Goal: Register for event/course

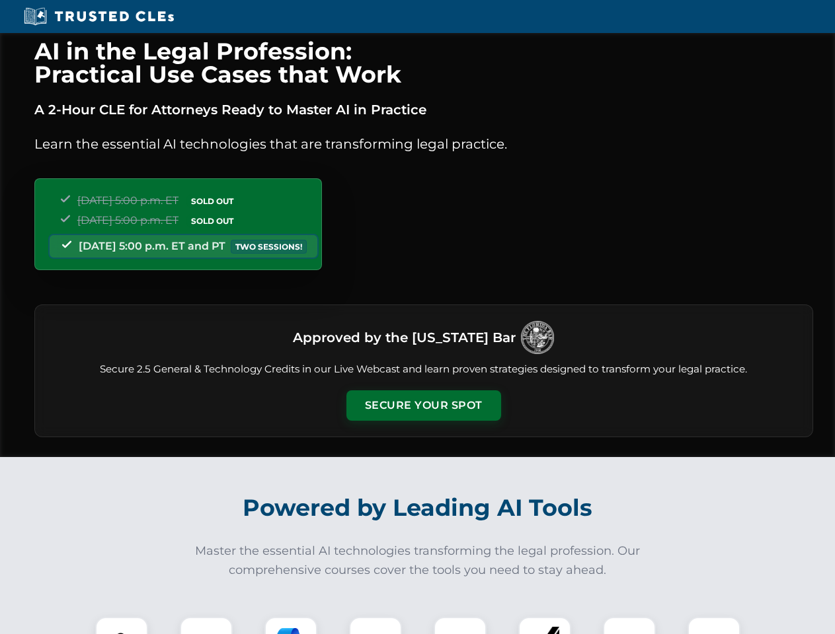
click at [423, 406] on button "Secure Your Spot" at bounding box center [423, 406] width 155 height 30
click at [122, 626] on img at bounding box center [121, 643] width 38 height 38
